Goal: Task Accomplishment & Management: Manage account settings

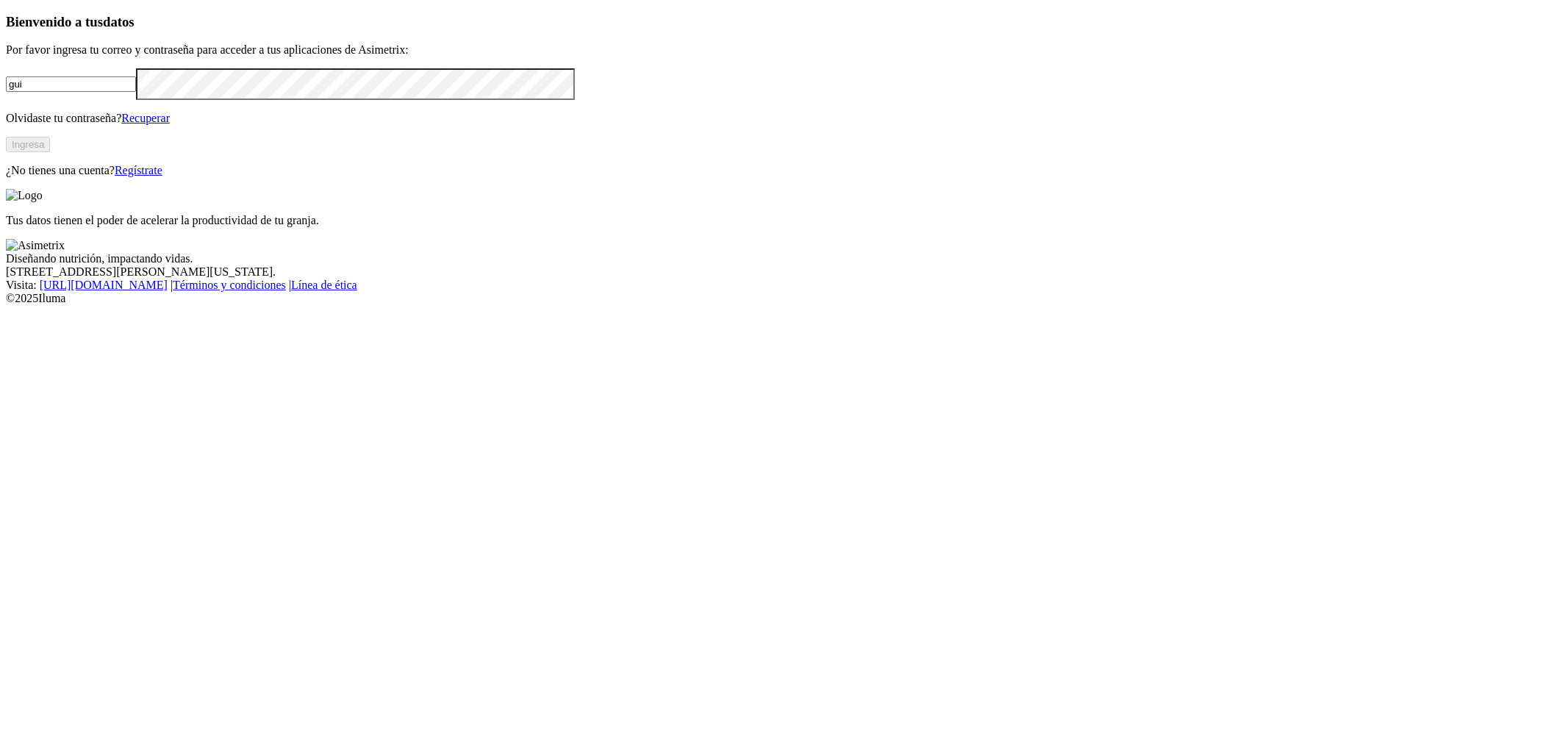
type input "[EMAIL_ADDRESS][DOMAIN_NAME]"
click input "submit" at bounding box center [0, 0] width 0 height 0
click at [519, 175] on div "Bienvenido a tus datos Por favor ingresa tu correo y contraseña para acceder a …" at bounding box center [784, 94] width 1556 height 161
